Goal: Transaction & Acquisition: Book appointment/travel/reservation

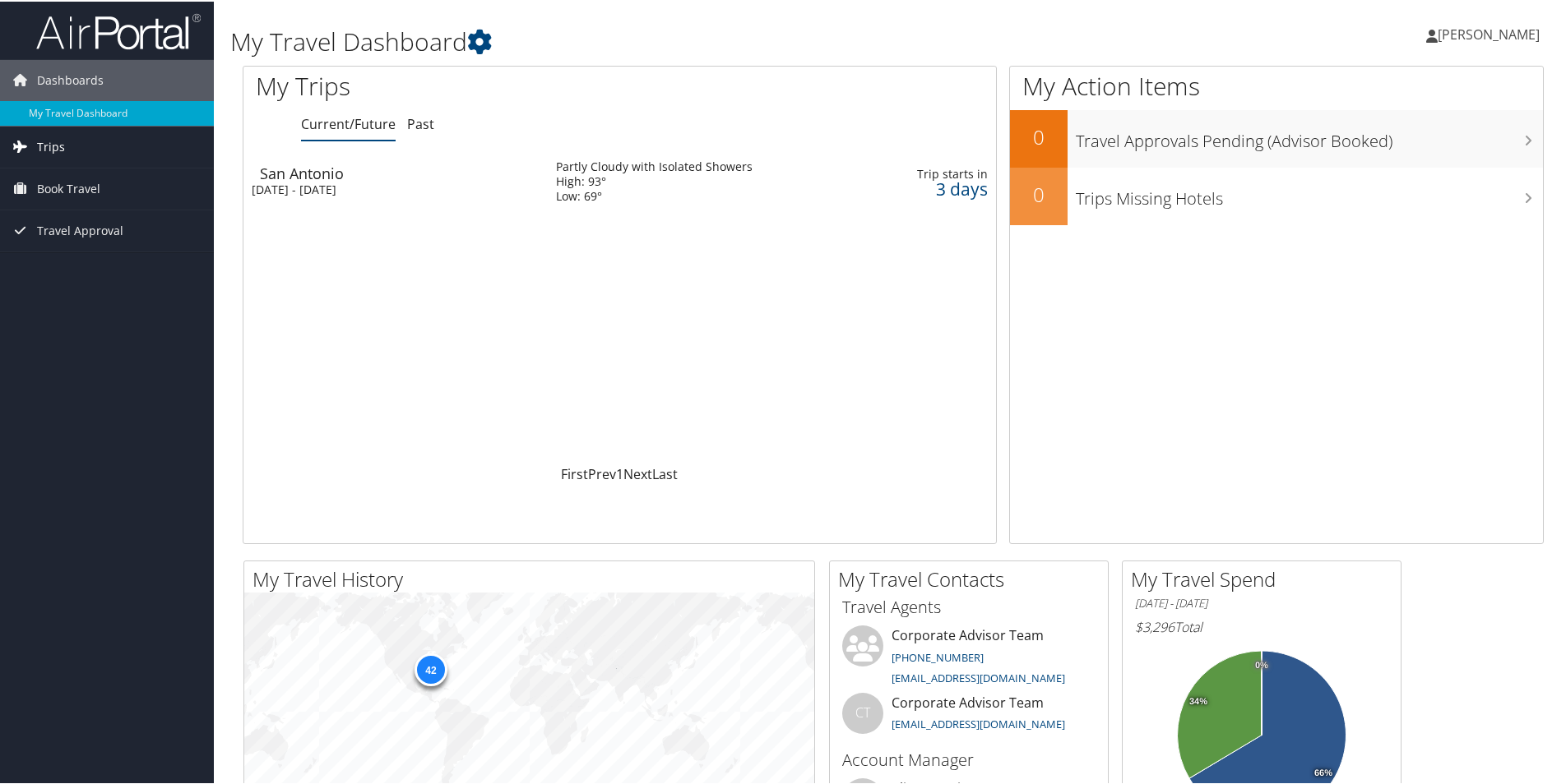
click at [57, 148] on span "Trips" at bounding box center [51, 145] width 28 height 41
click at [57, 256] on span "Book Travel" at bounding box center [69, 261] width 63 height 41
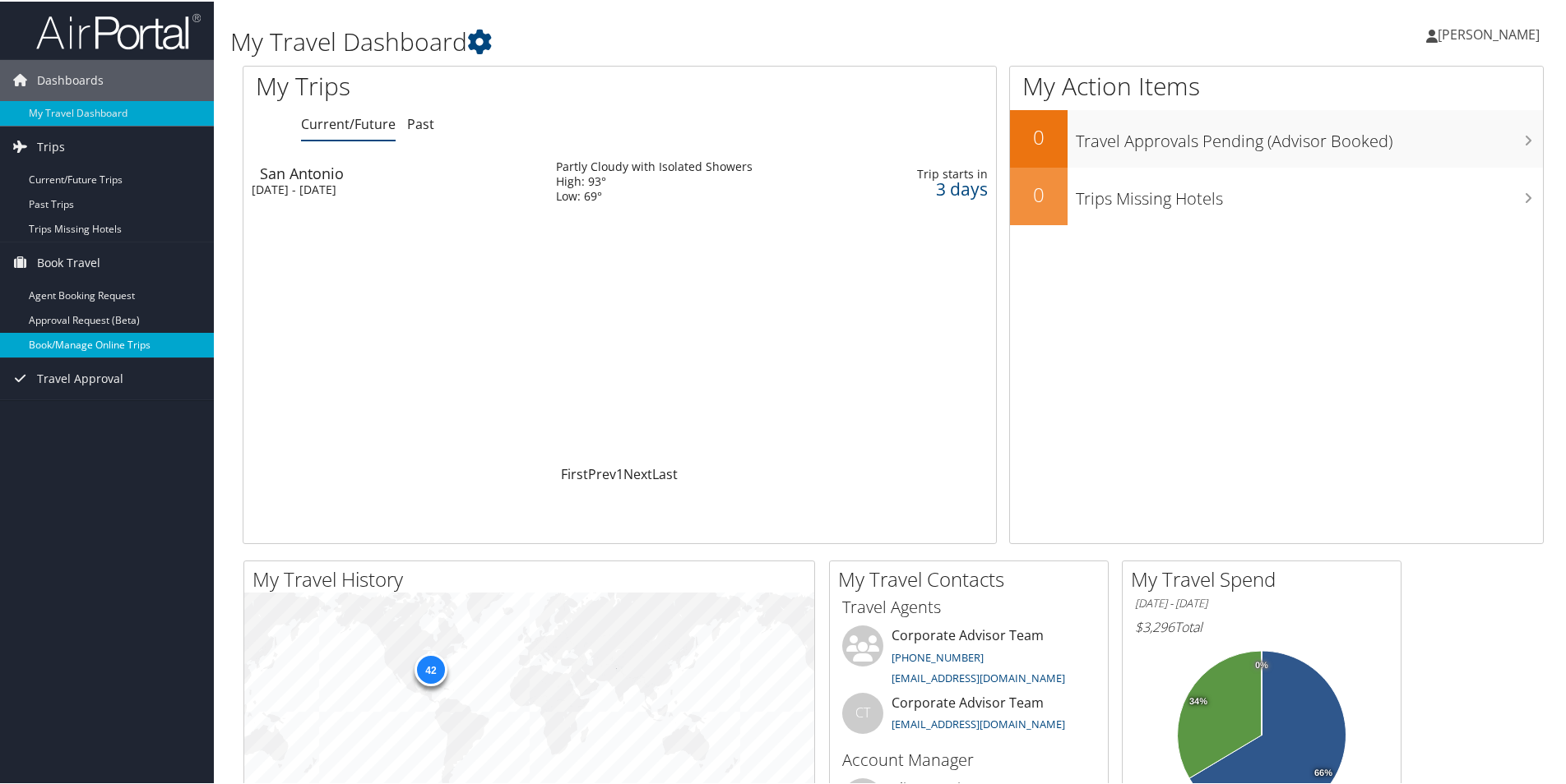
click at [106, 343] on link "Book/Manage Online Trips" at bounding box center [107, 344] width 214 height 25
